Goal: Contribute content: Contribute content

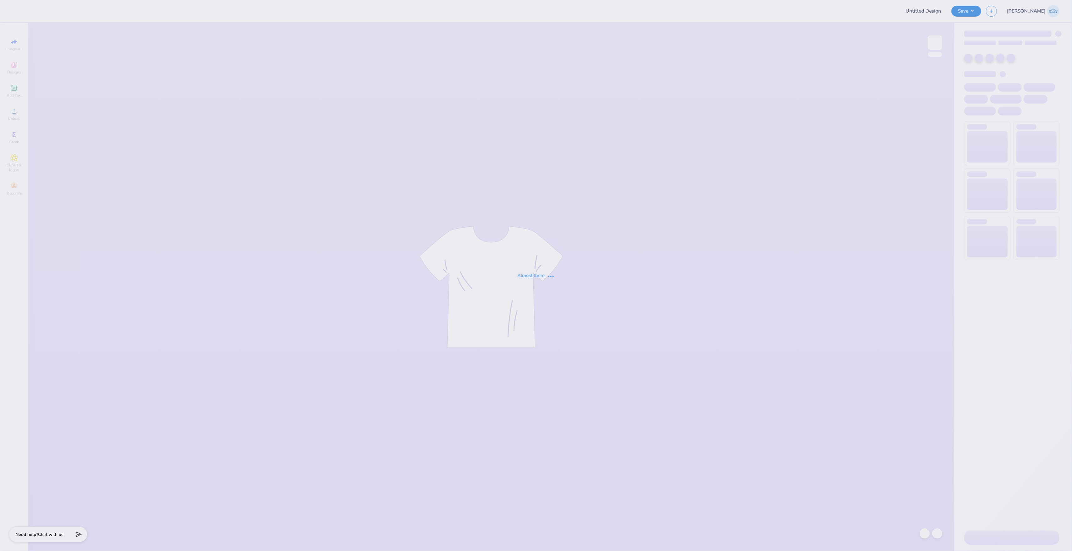
type input "[MEDICAL_DATA] Press : [GEOGRAPHIC_DATA]"
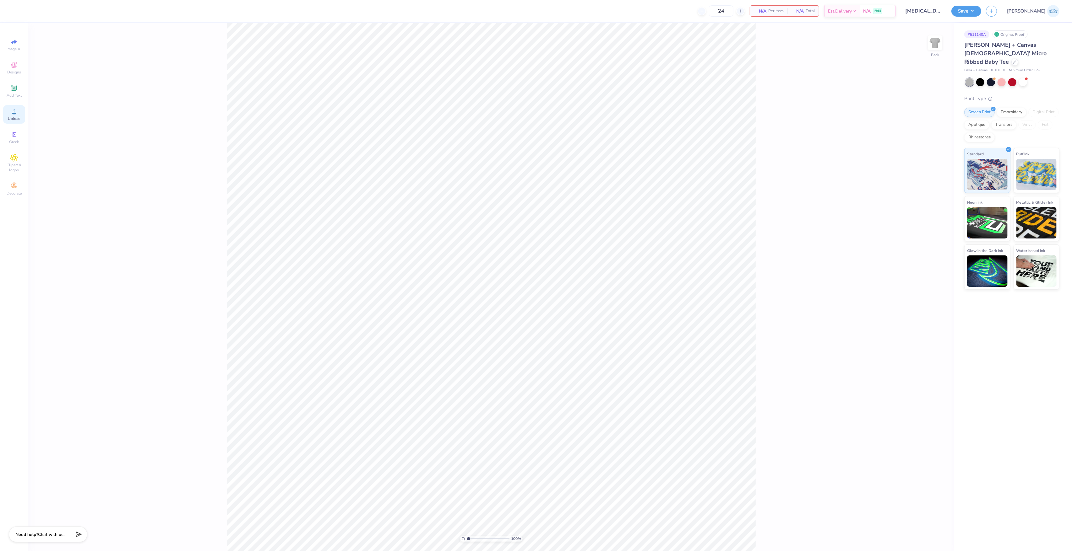
click at [13, 112] on icon at bounding box center [14, 112] width 8 height 8
click at [16, 119] on span "Upload" at bounding box center [14, 118] width 13 height 5
click at [923, 257] on input "11.02" at bounding box center [930, 258] width 23 height 9
type input "8.00"
type input "1.39"
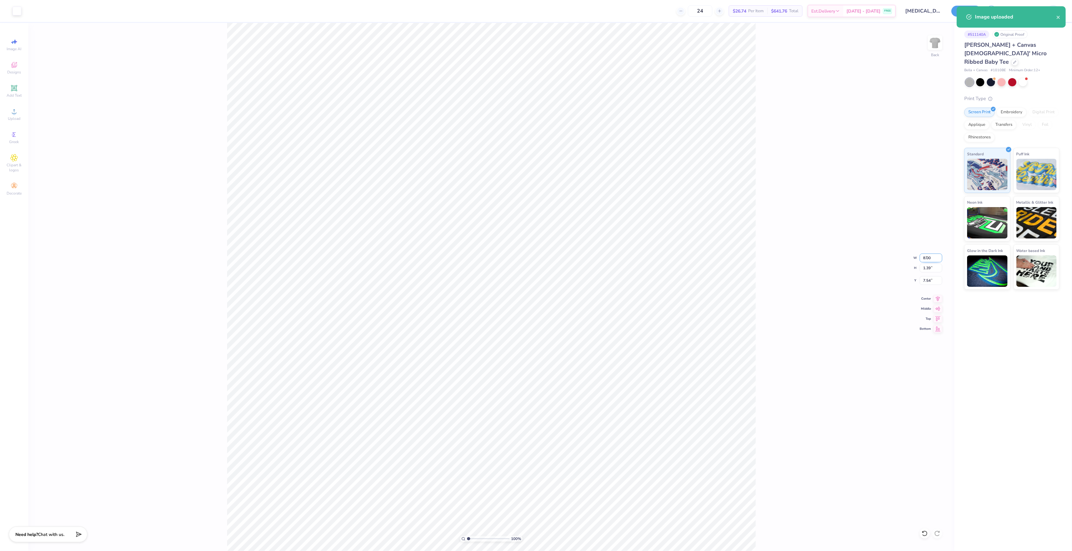
type input "7.81"
click at [923, 257] on input "8.00" at bounding box center [930, 258] width 23 height 9
type input "10.00"
type input "1.73"
click at [926, 280] on input "7.63" at bounding box center [930, 280] width 23 height 9
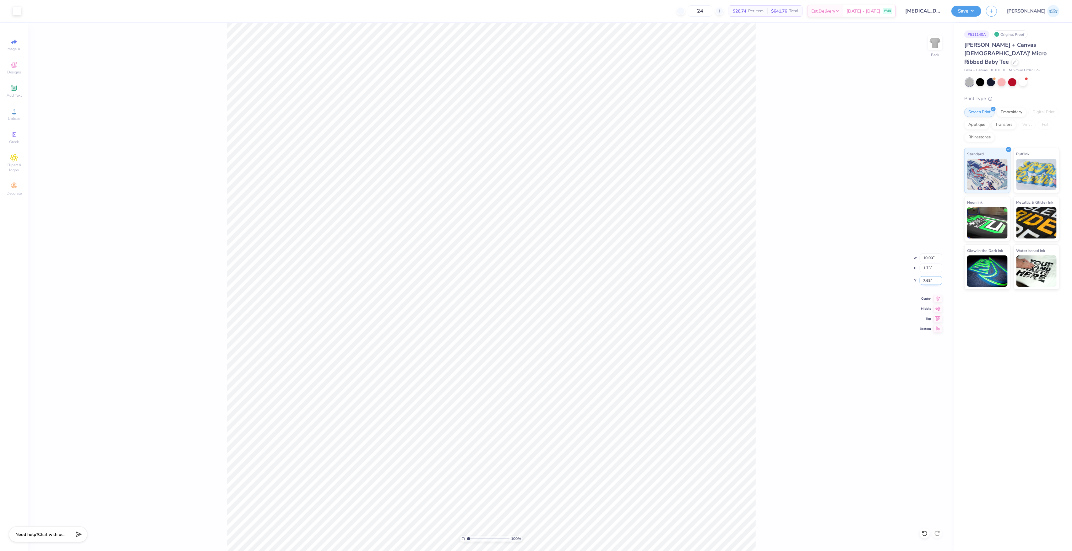
click at [926, 280] on input "7.63" at bounding box center [930, 280] width 23 height 9
click at [922, 283] on input "2.00" at bounding box center [930, 280] width 23 height 9
type input "3.00"
click at [981, 9] on button "Save" at bounding box center [966, 10] width 30 height 11
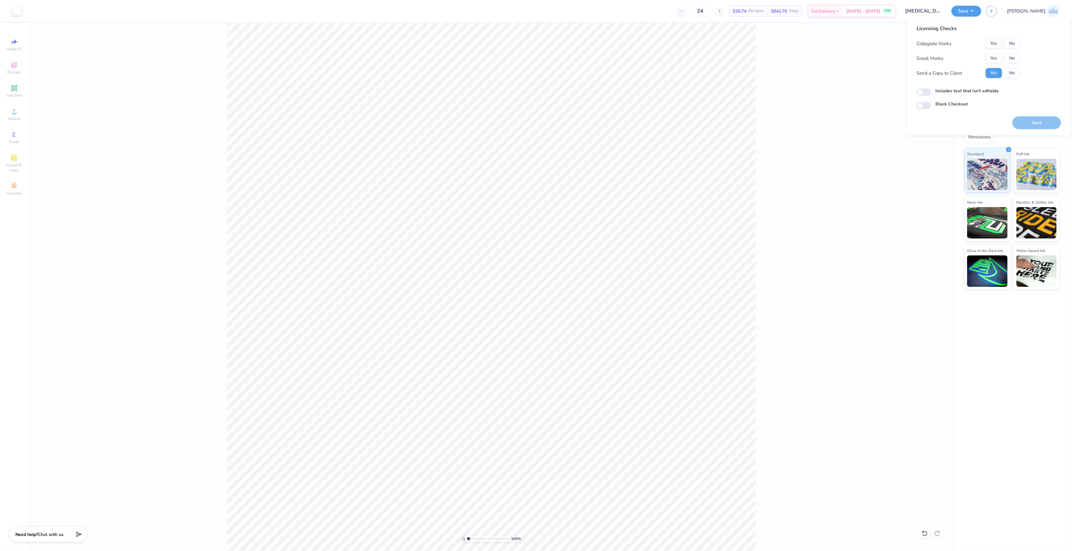
click at [1000, 48] on div "Collegiate Marks Yes No Greek Marks Yes No Send a Copy to Client Yes No" at bounding box center [967, 59] width 103 height 40
click at [997, 46] on button "Yes" at bounding box center [993, 44] width 16 height 10
click at [993, 57] on button "Yes" at bounding box center [993, 58] width 16 height 10
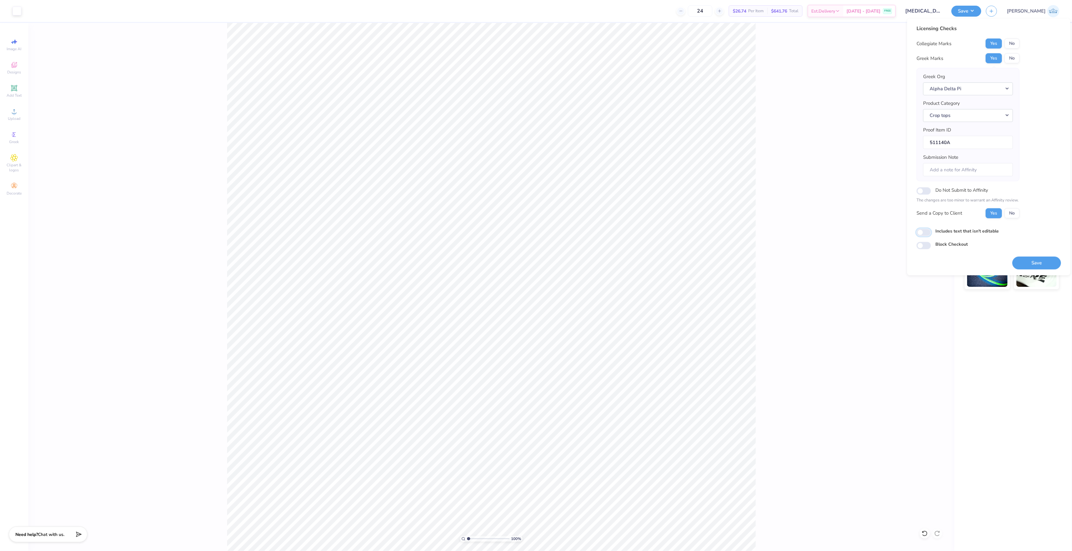
click at [924, 236] on input "Includes text that isn't editable" at bounding box center [923, 233] width 14 height 8
checkbox input "true"
click at [932, 169] on input "Submission Note" at bounding box center [968, 170] width 90 height 14
type input "Chapter Name: [PERSON_NAME], Event Name: General Merch"
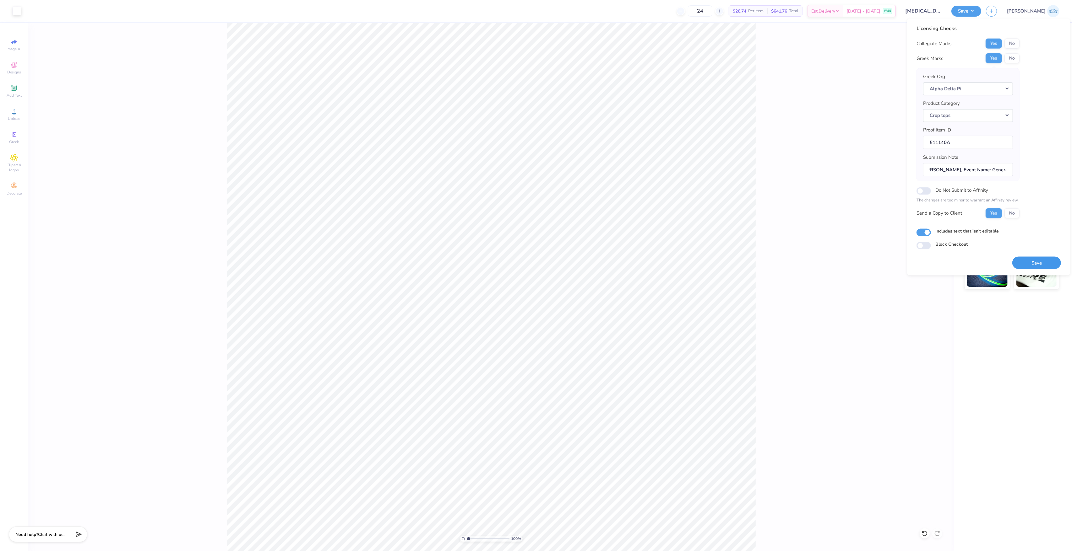
click at [1021, 261] on button "Save" at bounding box center [1036, 263] width 49 height 13
